Goal: Understand process/instructions: Learn about a topic

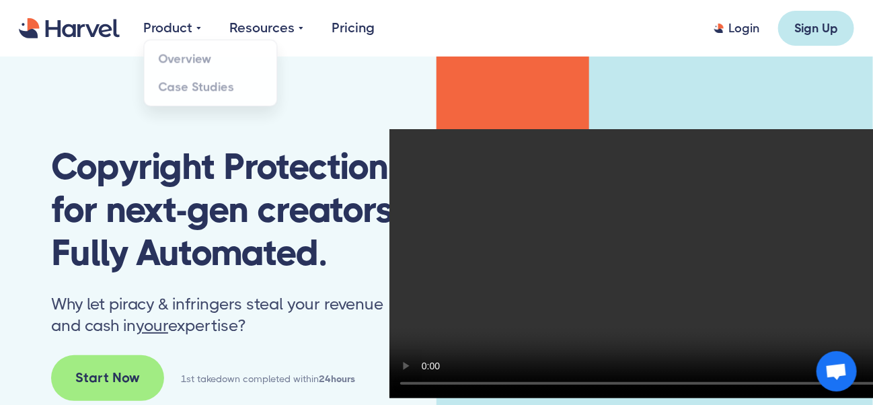
click at [196, 28] on img at bounding box center [198, 28] width 5 height 20
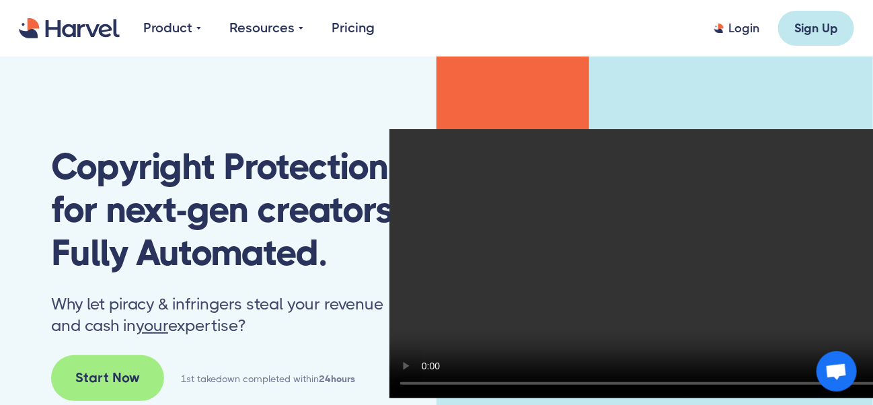
click at [196, 28] on img at bounding box center [198, 28] width 5 height 20
click at [116, 371] on div "Start Now" at bounding box center [107, 378] width 65 height 20
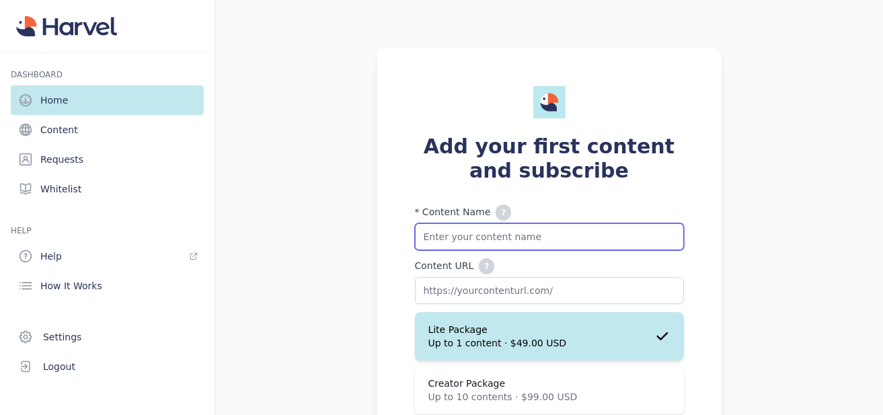
click at [485, 238] on input "* Content Name ? Please add your 'Content name + any additional values here. Fo…" at bounding box center [549, 236] width 269 height 27
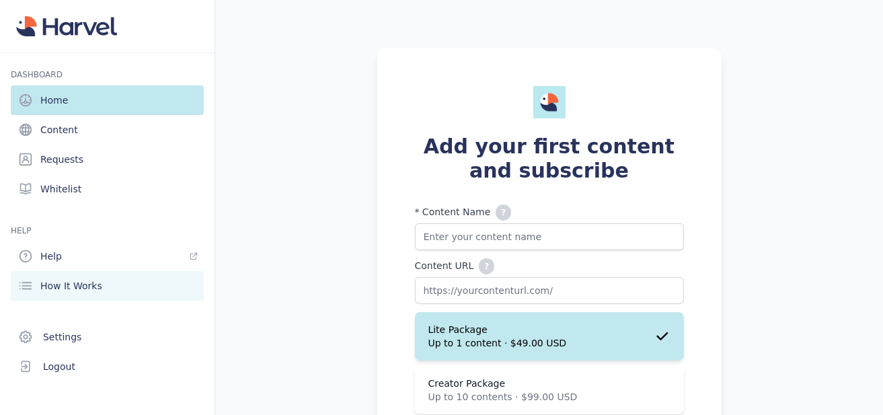
click at [67, 280] on span "How It Works" at bounding box center [71, 285] width 62 height 13
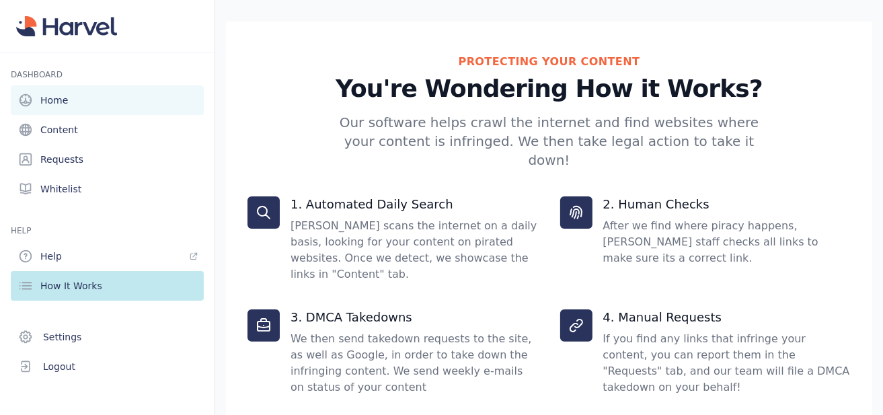
click at [50, 100] on span "Home" at bounding box center [54, 99] width 28 height 13
